Goal: Task Accomplishment & Management: Manage account settings

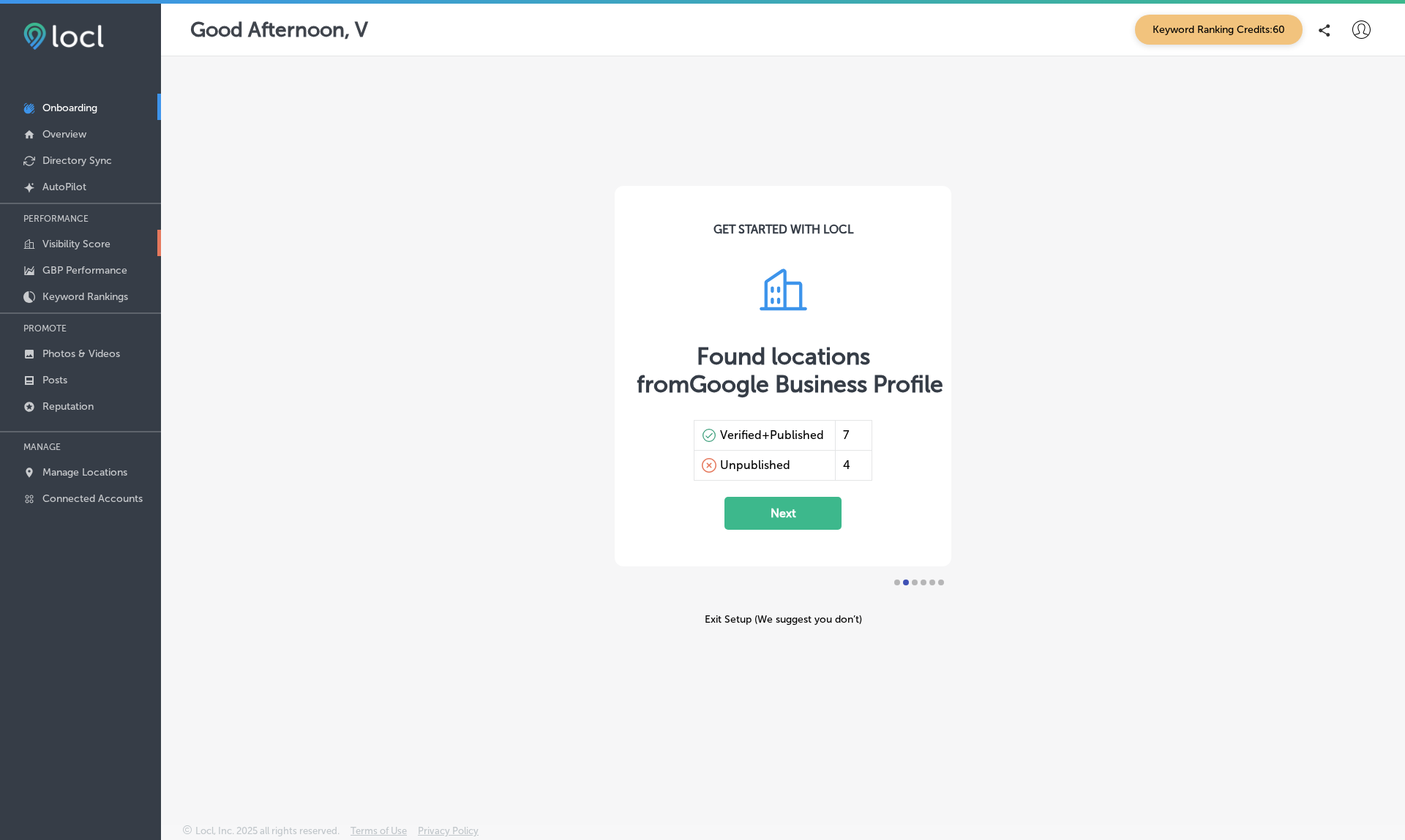
click at [83, 239] on p "Visibility Score" at bounding box center [76, 244] width 68 height 13
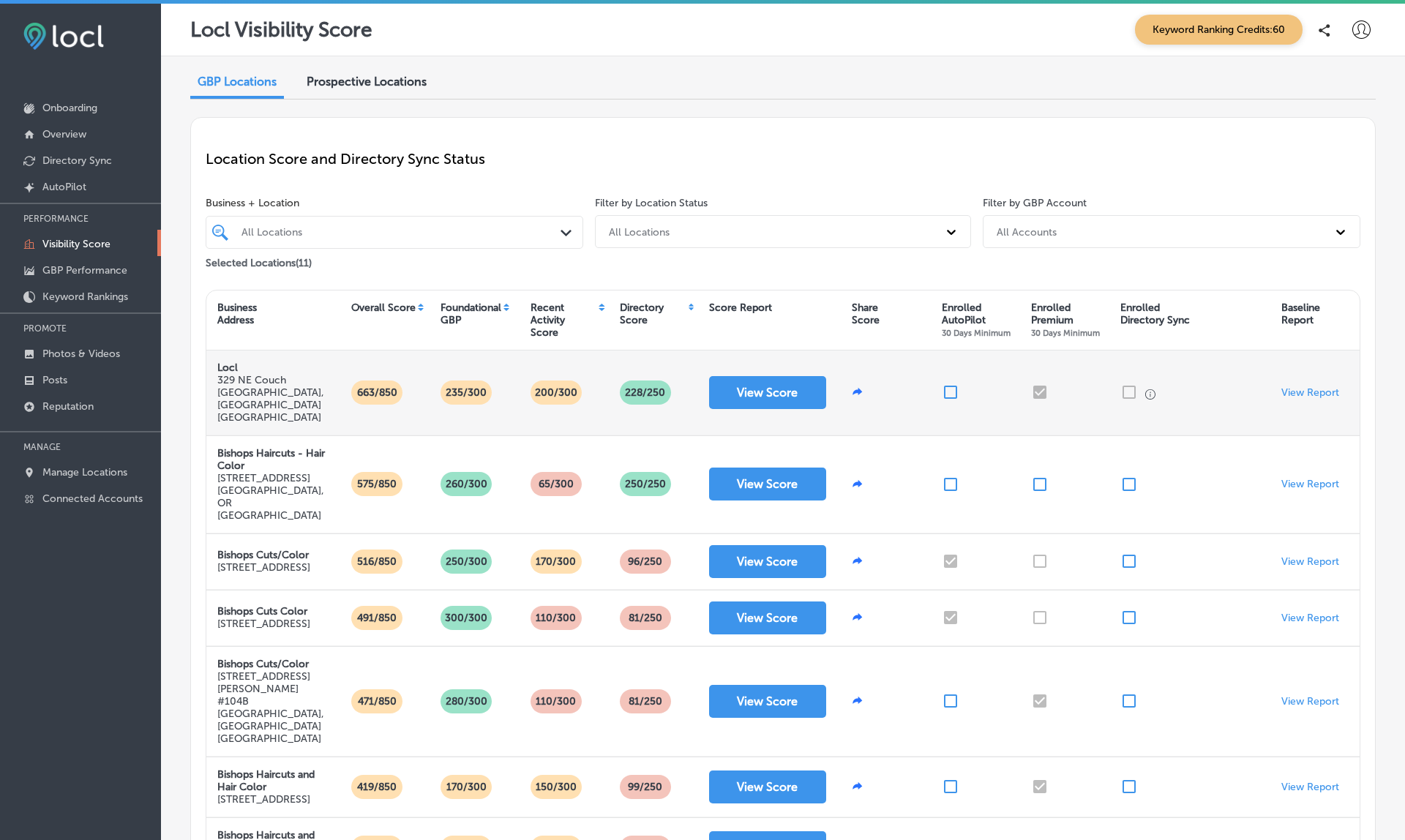
click at [948, 384] on input "checkbox" at bounding box center [950, 392] width 17 height 17
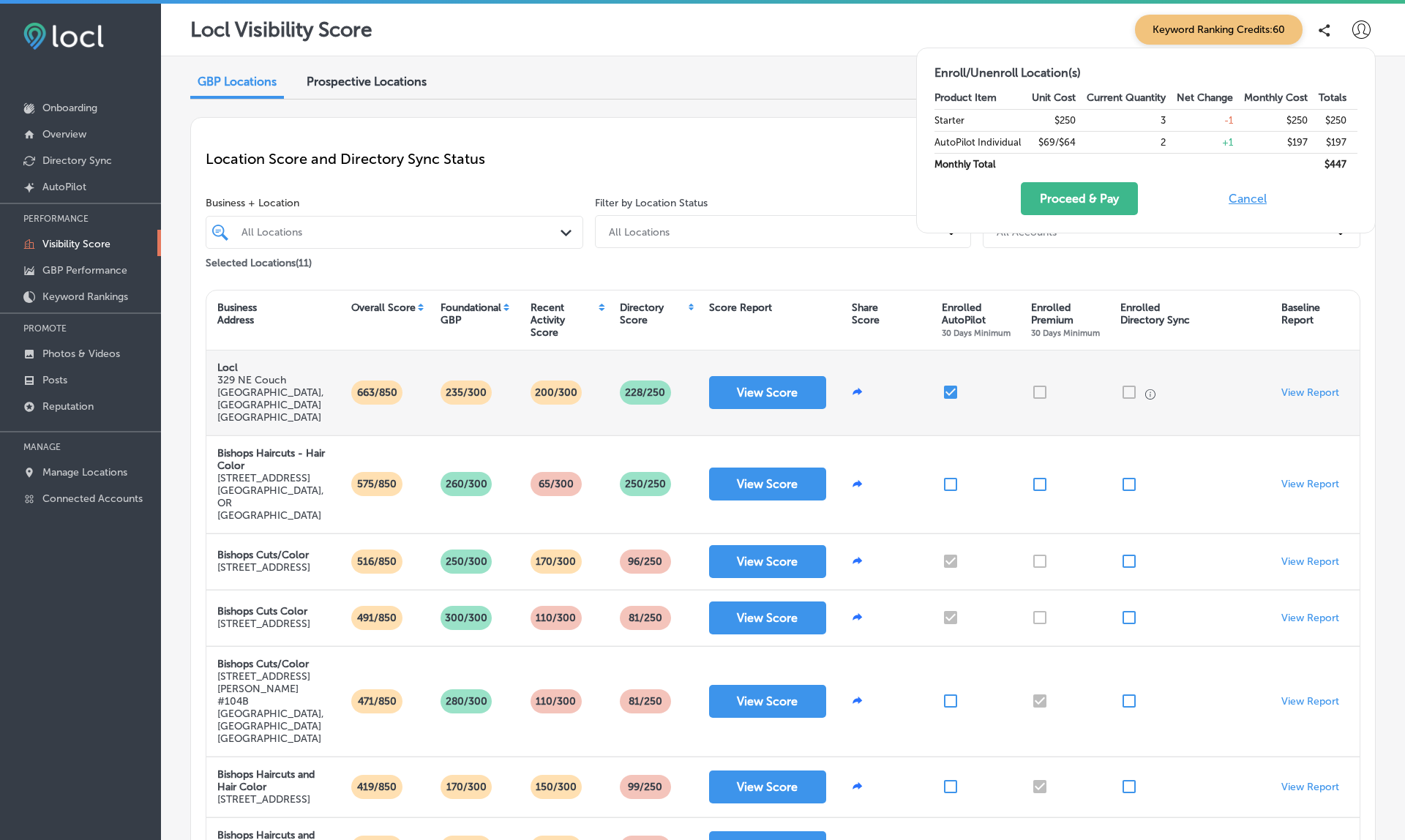
click at [948, 384] on input "checkbox" at bounding box center [950, 392] width 17 height 17
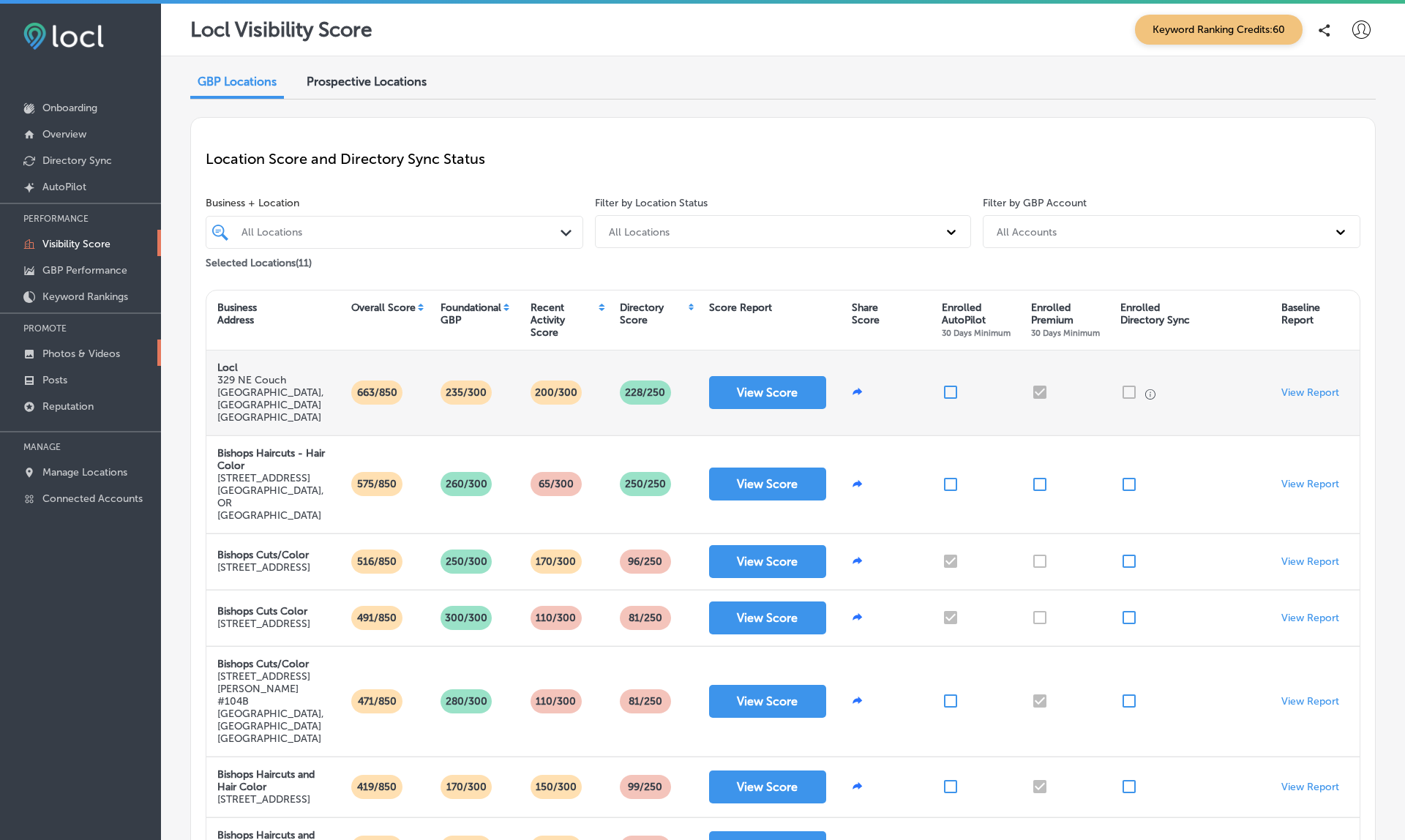
click at [61, 362] on link "Photos & Videos" at bounding box center [80, 353] width 161 height 27
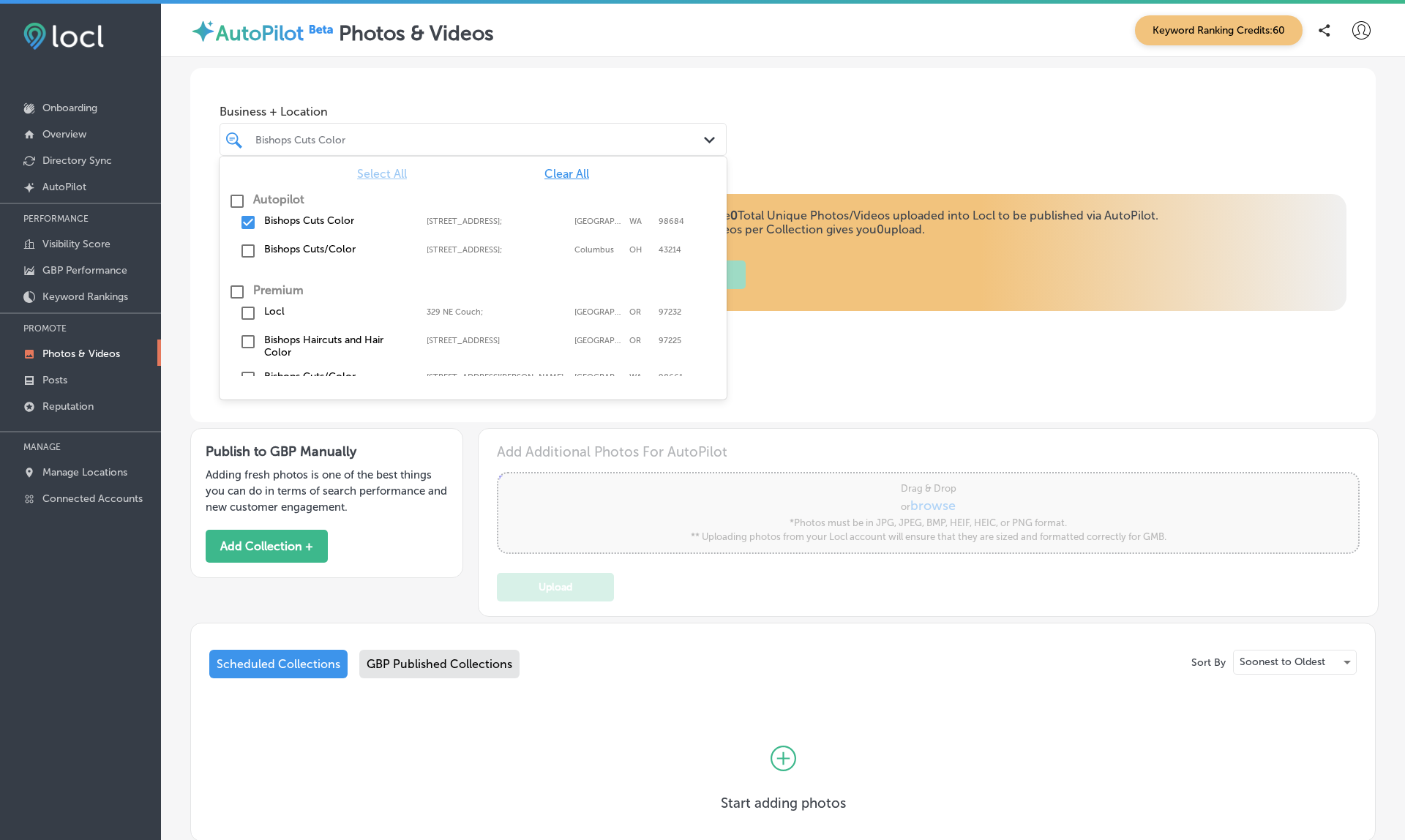
click at [323, 143] on div "Bishops Cuts Color" at bounding box center [480, 140] width 450 height 13
type input "5"
checkbox input "true"
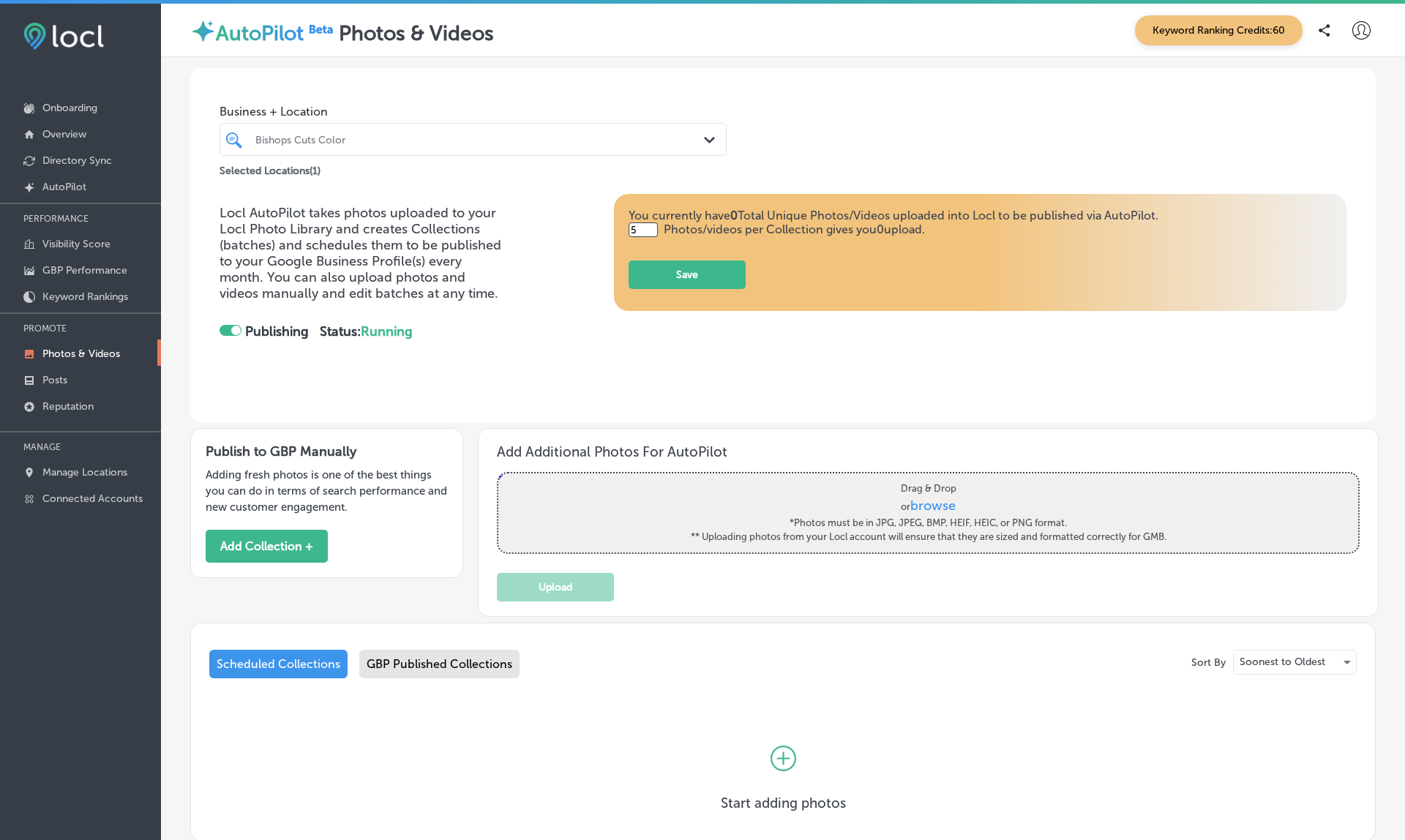
click at [382, 92] on div "Business + Location Bishops Cuts Color Path Created with Sketch. Selected Locat…" at bounding box center [782, 123] width 1186 height 111
click at [78, 381] on link "Posts" at bounding box center [80, 379] width 161 height 27
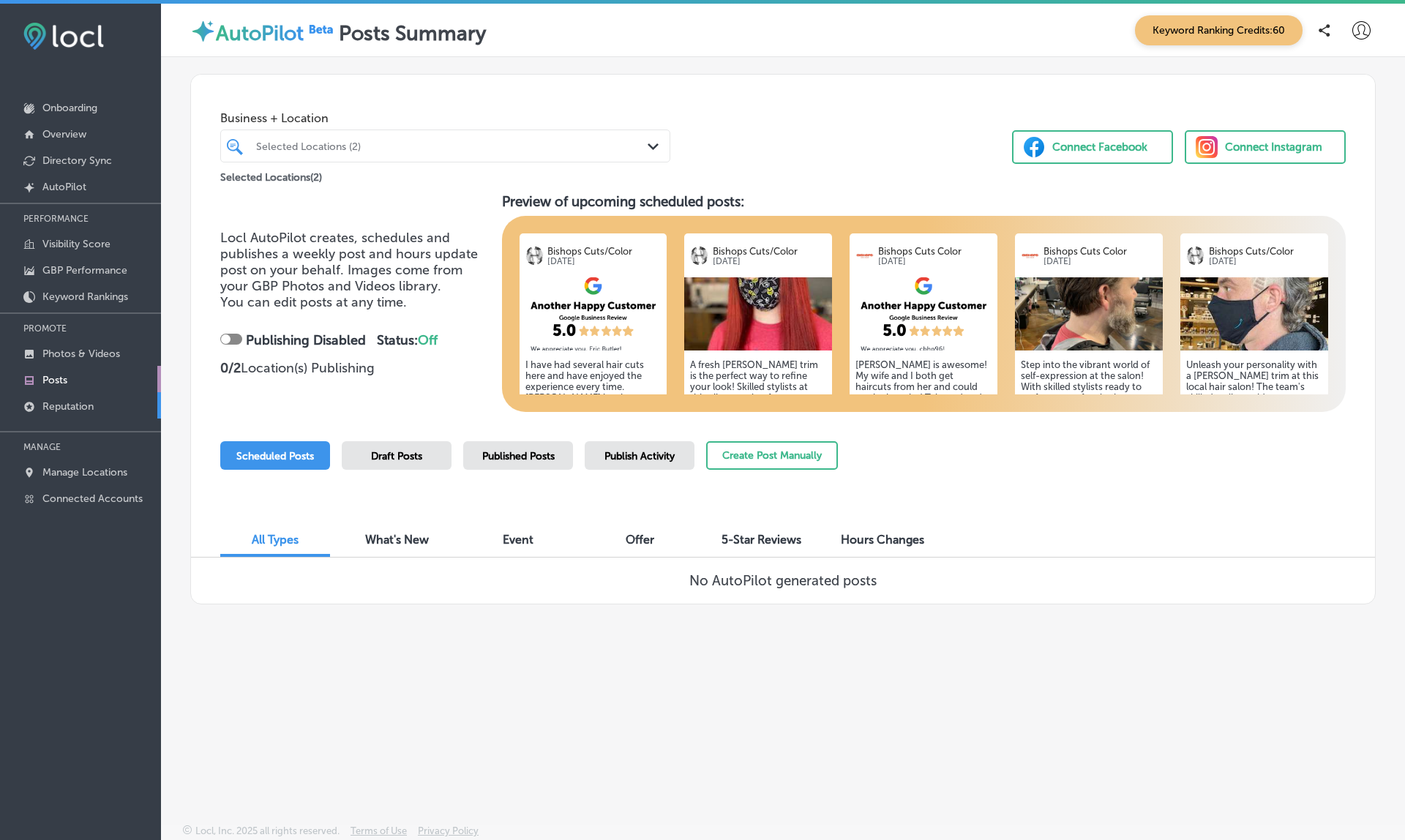
click at [84, 402] on p "Reputation" at bounding box center [68, 407] width 51 height 13
